Goal: Find specific page/section: Find specific page/section

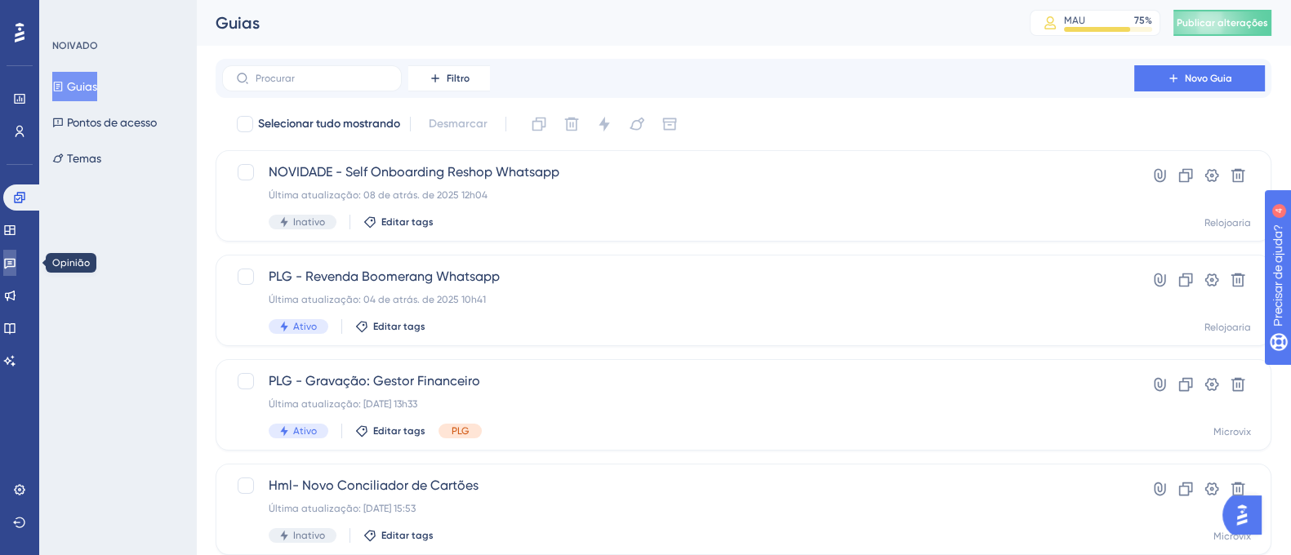
click at [12, 268] on icon at bounding box center [9, 262] width 13 height 13
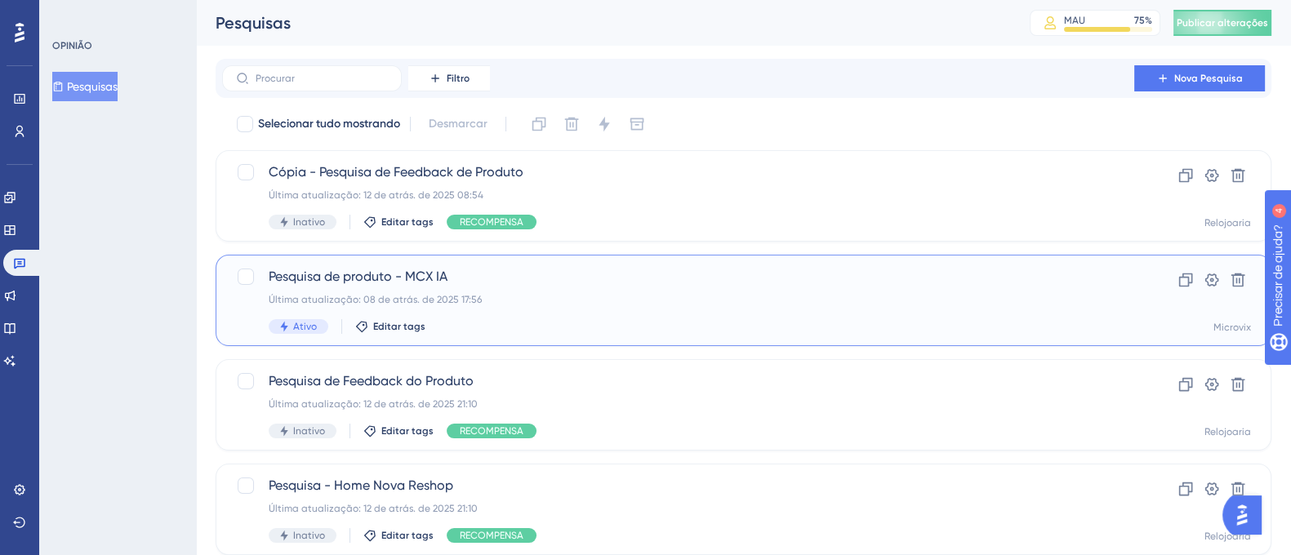
click at [509, 296] on div "Última atualização: 08 de atrás. de 2025 17:56" at bounding box center [678, 299] width 819 height 13
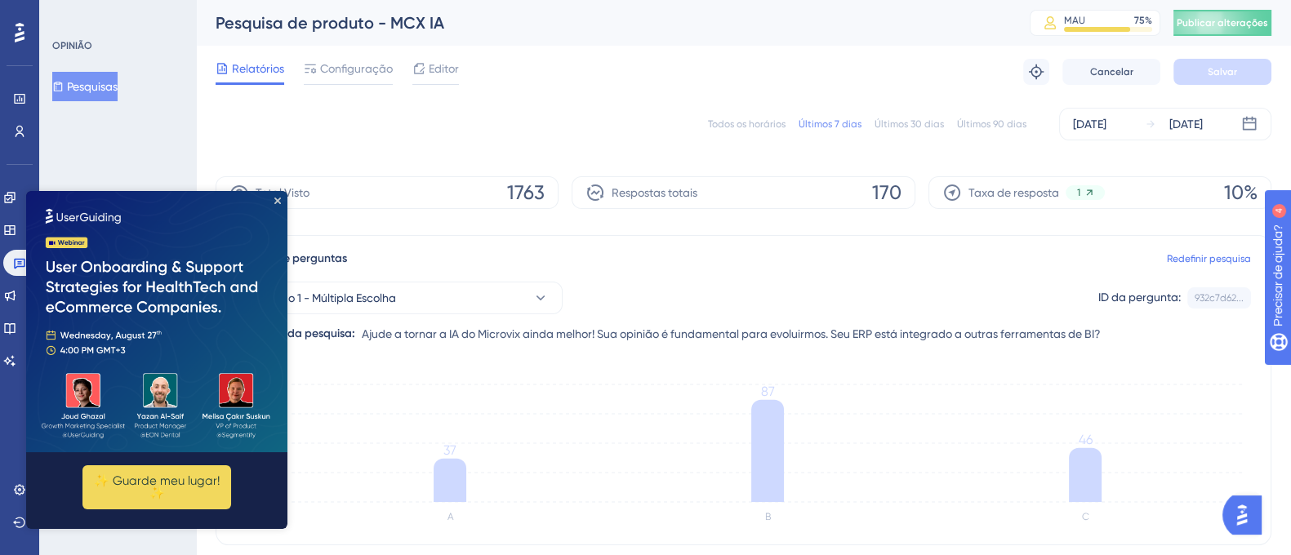
click at [279, 204] on img at bounding box center [156, 321] width 261 height 261
click at [279, 199] on icon "Fechar visualização" at bounding box center [277, 201] width 7 height 7
